Goal: Task Accomplishment & Management: Use online tool/utility

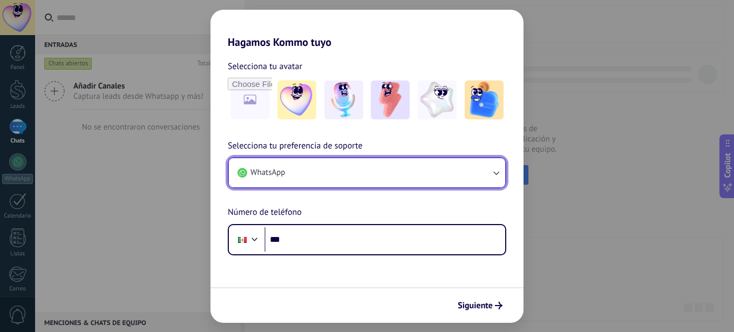
click at [496, 173] on icon "button" at bounding box center [496, 172] width 11 height 11
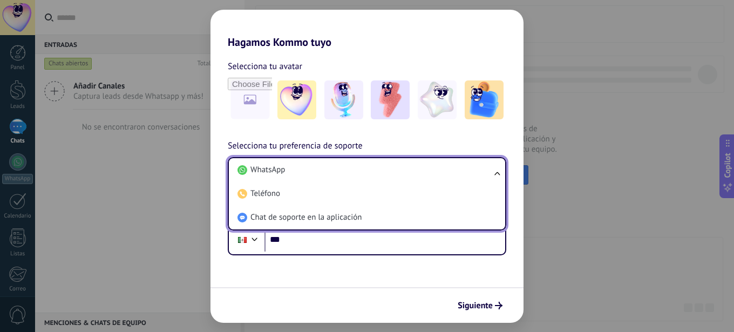
click at [496, 173] on ul "WhatsApp Teléfono Chat de soporte en la aplicación" at bounding box center [367, 193] width 279 height 73
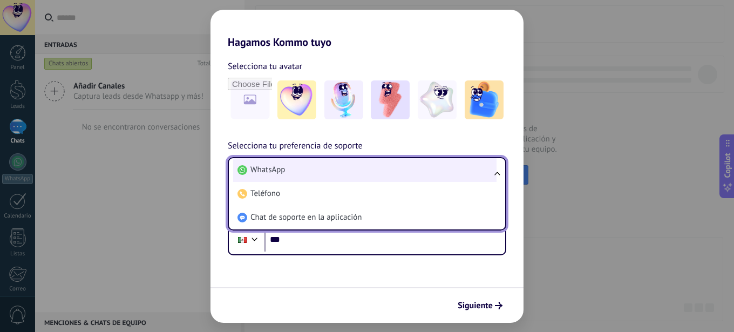
click at [288, 165] on li "WhatsApp" at bounding box center [364, 170] width 263 height 24
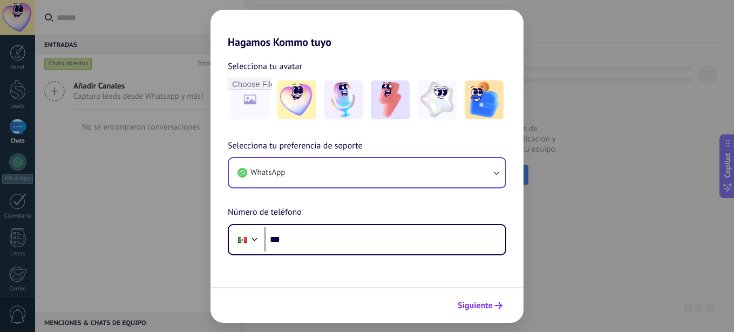
click at [500, 307] on use "submit" at bounding box center [499, 306] width 8 height 8
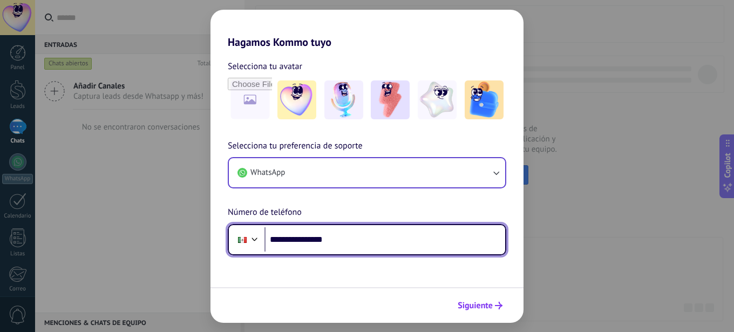
type input "**********"
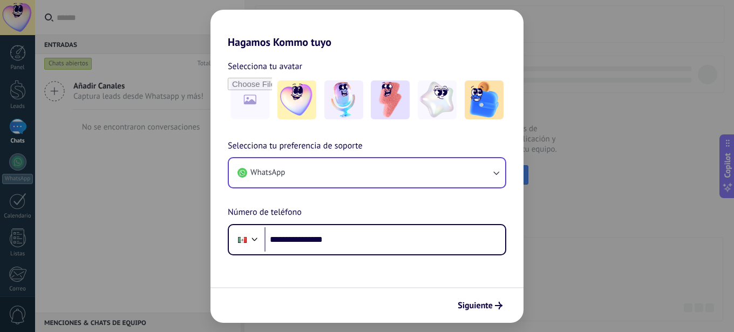
click at [465, 309] on span "Siguiente" at bounding box center [475, 306] width 35 height 8
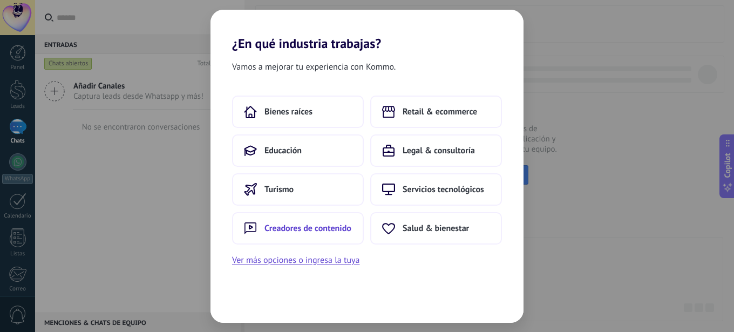
click at [336, 226] on span "Creadores de contenido" at bounding box center [307, 228] width 87 height 11
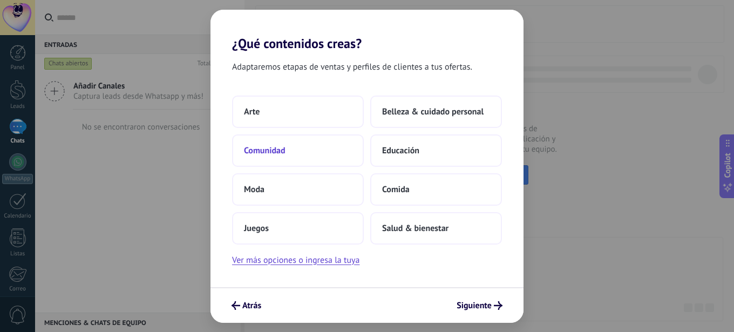
click at [276, 150] on span "Comunidad" at bounding box center [265, 150] width 42 height 11
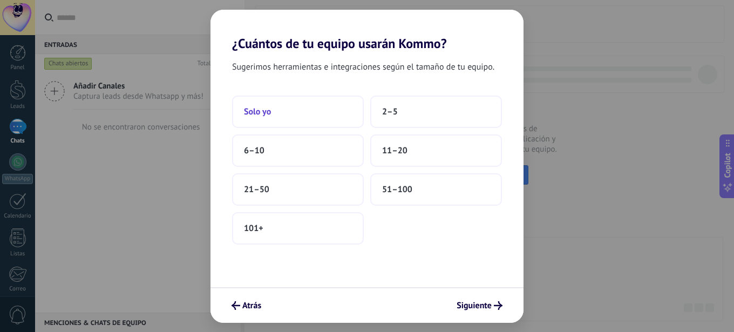
click at [266, 112] on span "Solo yo" at bounding box center [257, 111] width 27 height 11
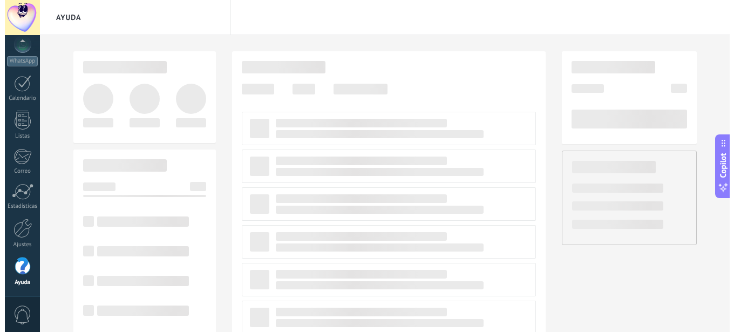
scroll to position [118, 0]
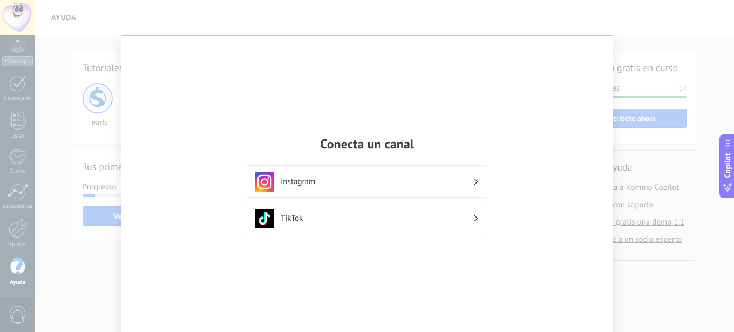
click at [474, 179] on icon at bounding box center [476, 182] width 4 height 6
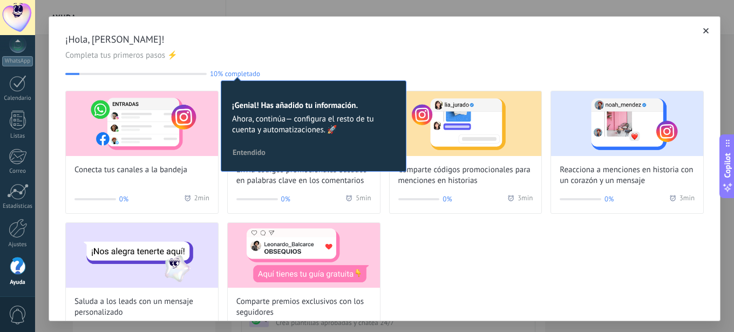
click at [261, 156] on span "Entendido" at bounding box center [249, 152] width 33 height 8
